Goal: Find specific page/section: Find specific page/section

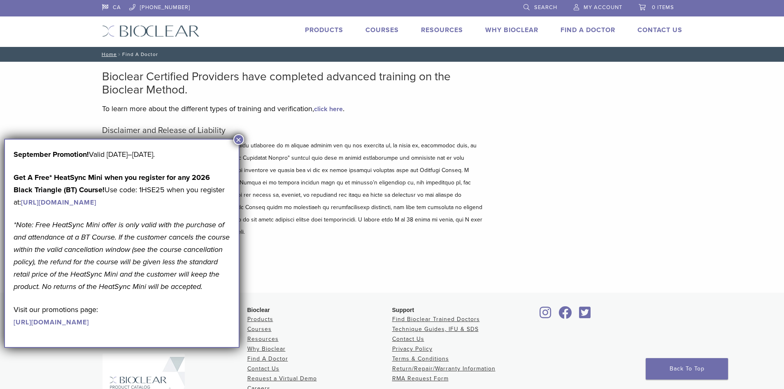
click at [238, 140] on button "×" at bounding box center [238, 139] width 11 height 11
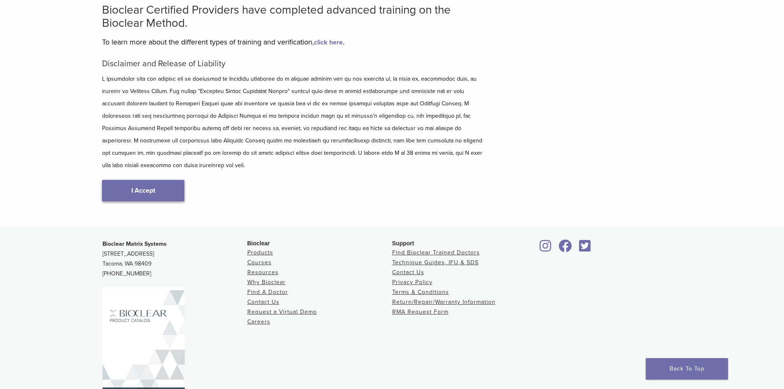
scroll to position [88, 0]
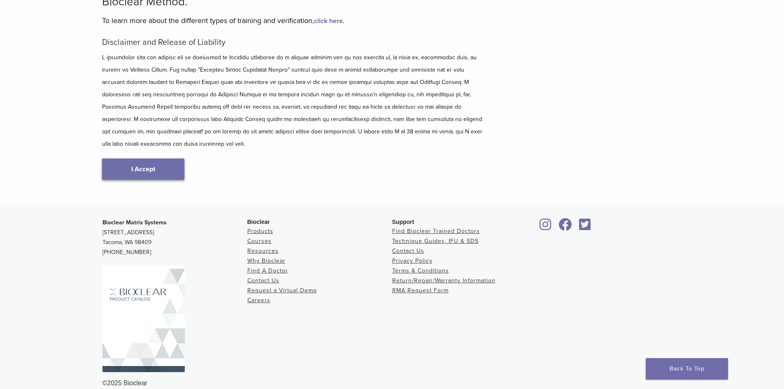
click at [171, 158] on link "I Accept" at bounding box center [143, 168] width 82 height 21
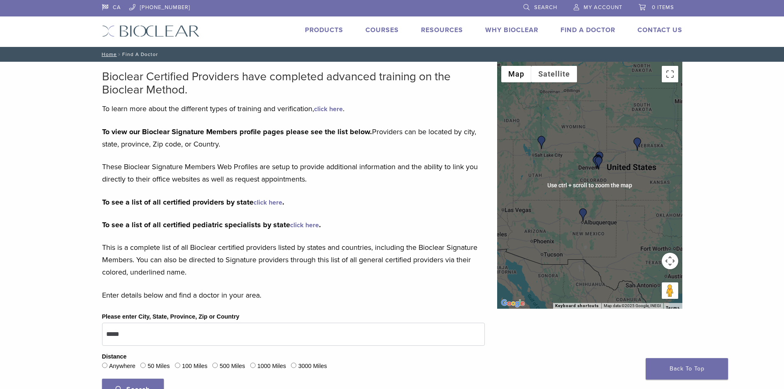
click at [600, 166] on img "Dr. Mitchell Williams" at bounding box center [598, 162] width 13 height 13
click at [582, 185] on div "To navigate, press the arrow keys." at bounding box center [589, 185] width 185 height 247
click at [582, 185] on div at bounding box center [589, 185] width 185 height 247
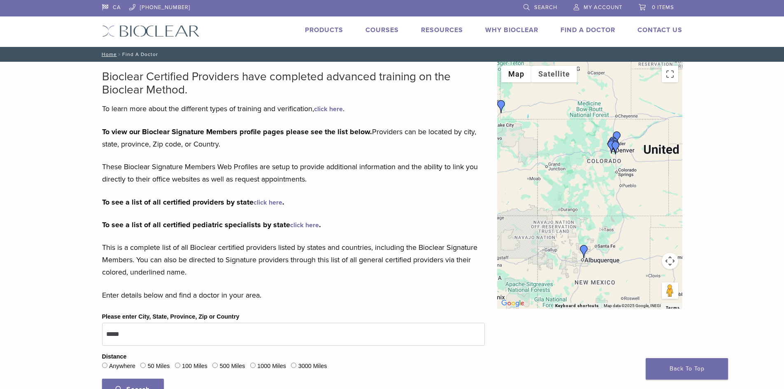
click at [609, 167] on div at bounding box center [589, 185] width 185 height 247
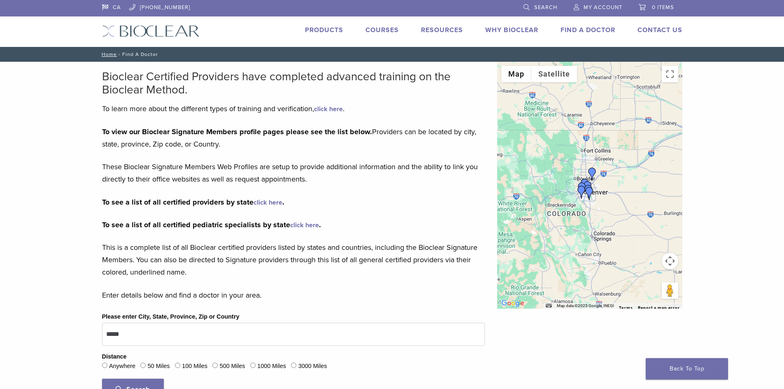
drag, startPoint x: 624, startPoint y: 164, endPoint x: 590, endPoint y: 219, distance: 64.7
click at [588, 228] on div at bounding box center [589, 185] width 185 height 247
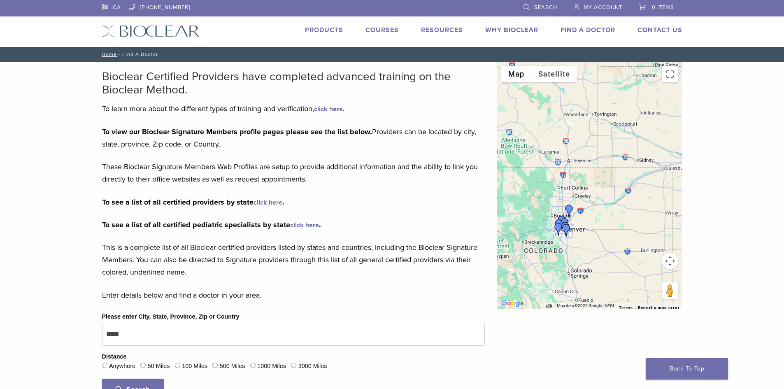
click at [597, 208] on div at bounding box center [589, 185] width 185 height 247
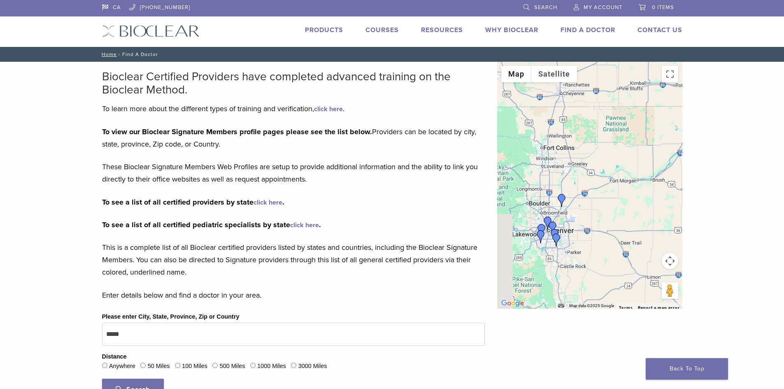
drag, startPoint x: 572, startPoint y: 222, endPoint x: 585, endPoint y: 200, distance: 25.8
click at [585, 200] on div at bounding box center [589, 185] width 185 height 247
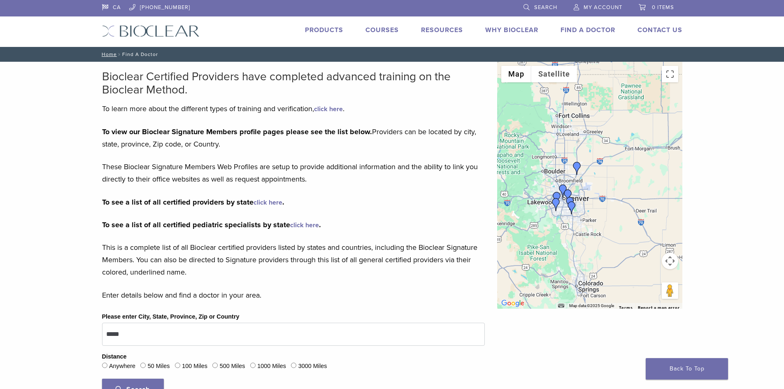
click at [586, 193] on div at bounding box center [589, 185] width 185 height 247
click at [586, 191] on div at bounding box center [589, 185] width 185 height 247
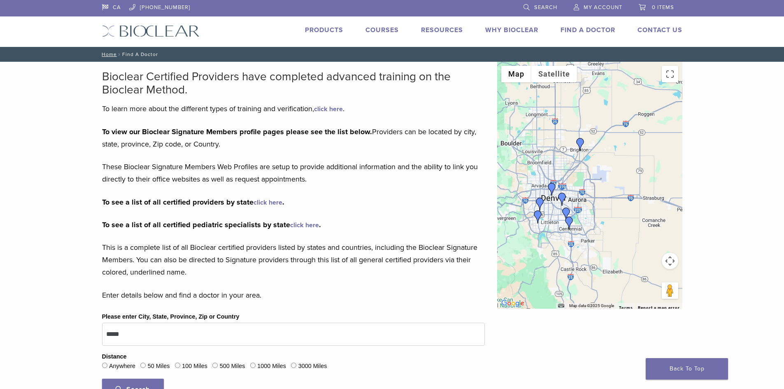
drag, startPoint x: 571, startPoint y: 205, endPoint x: 585, endPoint y: 195, distance: 16.6
click at [585, 195] on div at bounding box center [589, 185] width 185 height 247
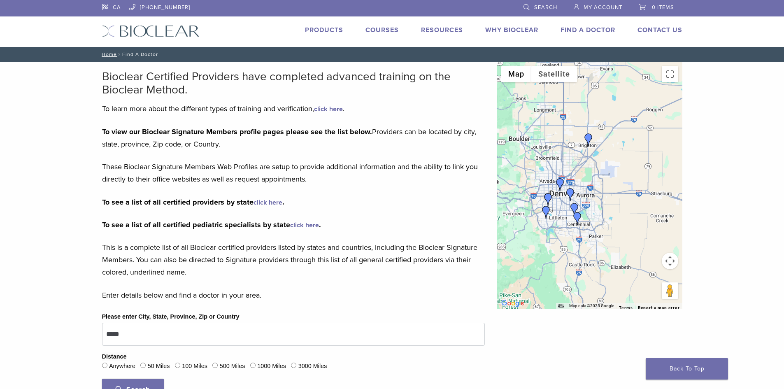
click at [585, 194] on div at bounding box center [589, 185] width 185 height 247
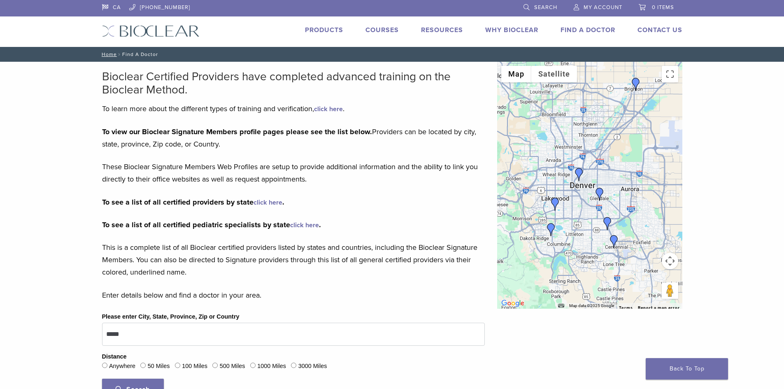
drag, startPoint x: 571, startPoint y: 198, endPoint x: 616, endPoint y: 187, distance: 46.1
click at [617, 189] on div at bounding box center [589, 185] width 185 height 247
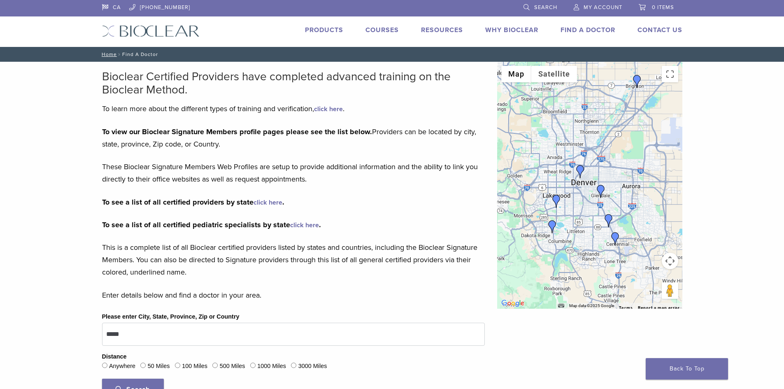
click at [542, 151] on div at bounding box center [589, 185] width 185 height 247
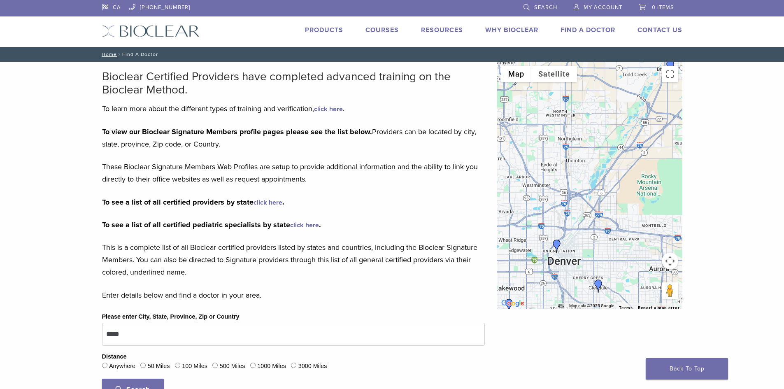
drag, startPoint x: 574, startPoint y: 177, endPoint x: 504, endPoint y: 236, distance: 91.7
click at [504, 236] on div at bounding box center [589, 185] width 185 height 247
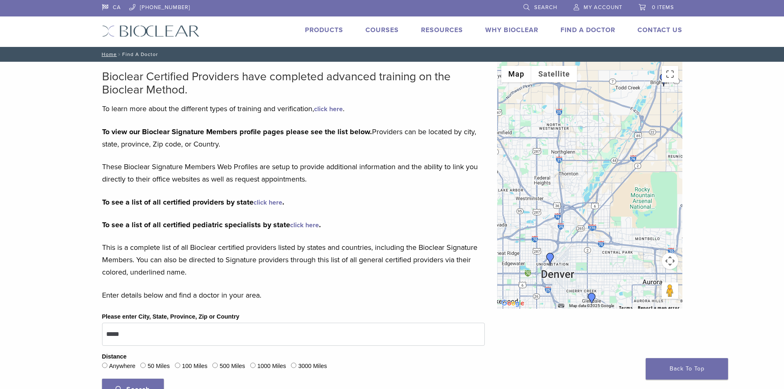
drag, startPoint x: 581, startPoint y: 176, endPoint x: 521, endPoint y: 242, distance: 88.9
click at [521, 242] on div at bounding box center [589, 185] width 185 height 247
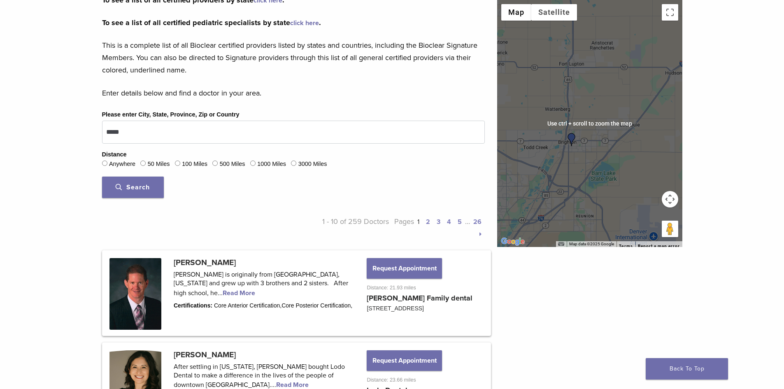
scroll to position [206, 0]
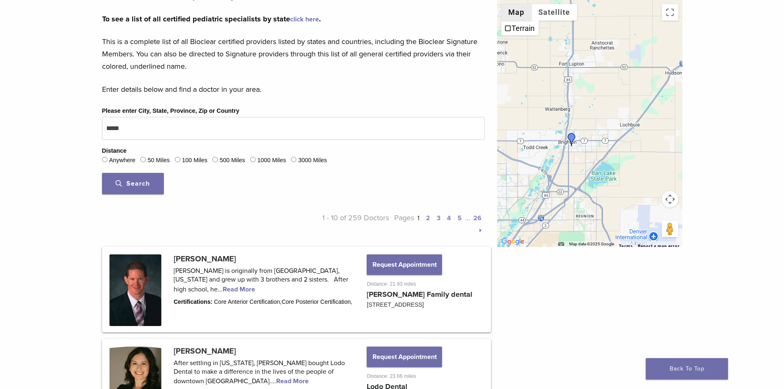
click at [522, 14] on button "Map" at bounding box center [516, 12] width 30 height 16
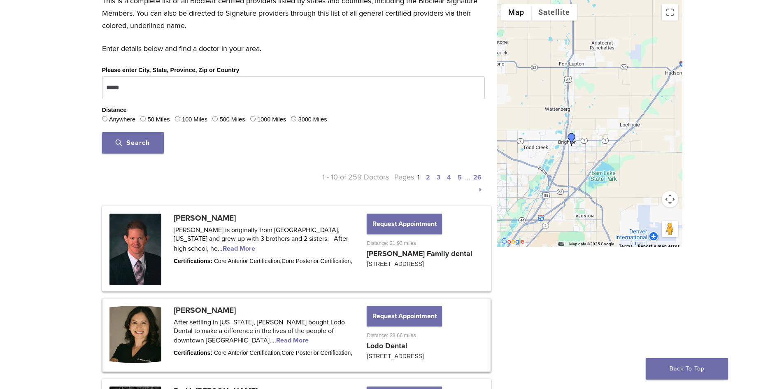
scroll to position [0, 0]
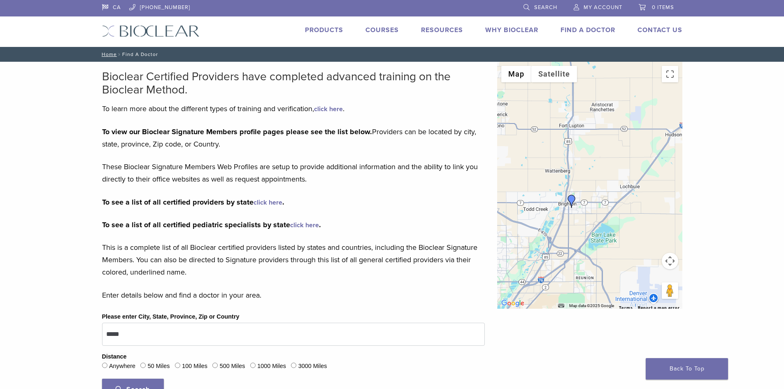
click at [502, 30] on link "Why Bioclear" at bounding box center [511, 30] width 53 height 8
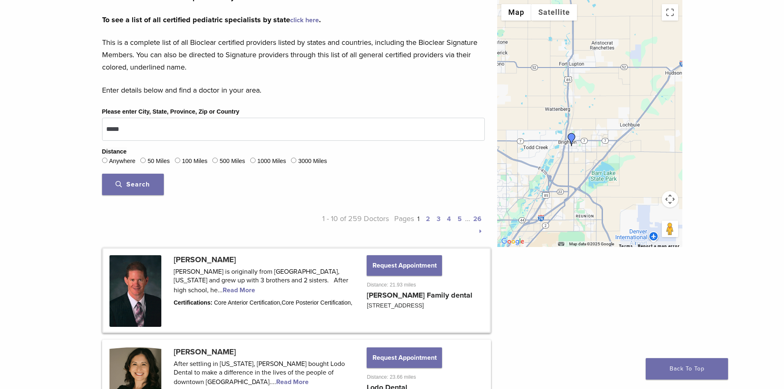
scroll to position [206, 0]
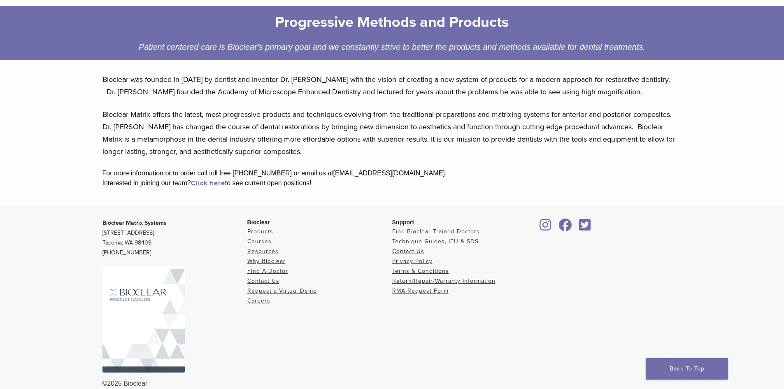
scroll to position [135, 0]
